Goal: Information Seeking & Learning: Understand process/instructions

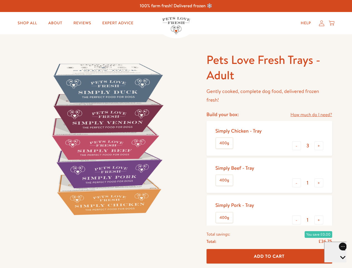
click at [176, 134] on img at bounding box center [106, 138] width 173 height 173
click at [311, 115] on link "How much do I need?" at bounding box center [311, 115] width 42 height 8
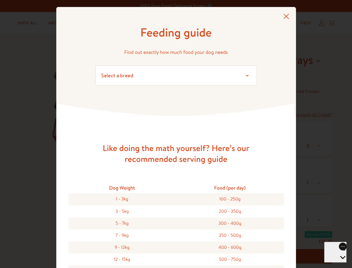
click at [297, 146] on div "Feeding guide Find out exactly how much food your dog needs Select a breed Affe…" at bounding box center [176, 134] width 352 height 268
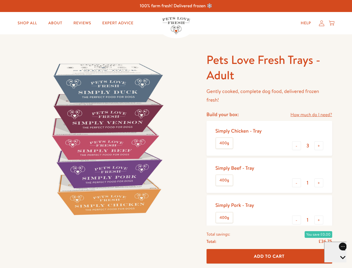
click at [319, 146] on button "+" at bounding box center [318, 145] width 9 height 9
type input "4"
click at [297, 183] on button "-" at bounding box center [296, 182] width 9 height 9
click at [319, 183] on button "+" at bounding box center [318, 182] width 9 height 9
type input "1"
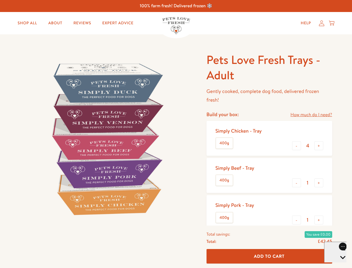
click at [297, 220] on button "-" at bounding box center [296, 219] width 9 height 9
click at [319, 220] on button "+" at bounding box center [318, 219] width 9 height 9
type input "1"
